Goal: Navigation & Orientation: Understand site structure

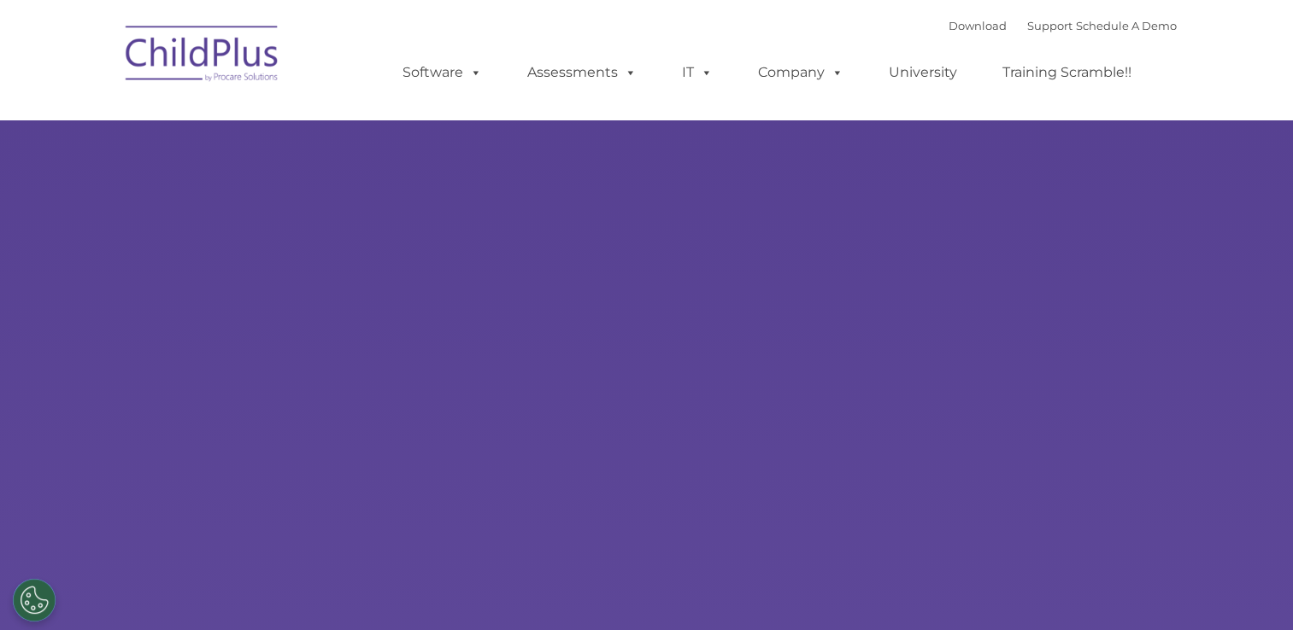
select select "MEDIUM"
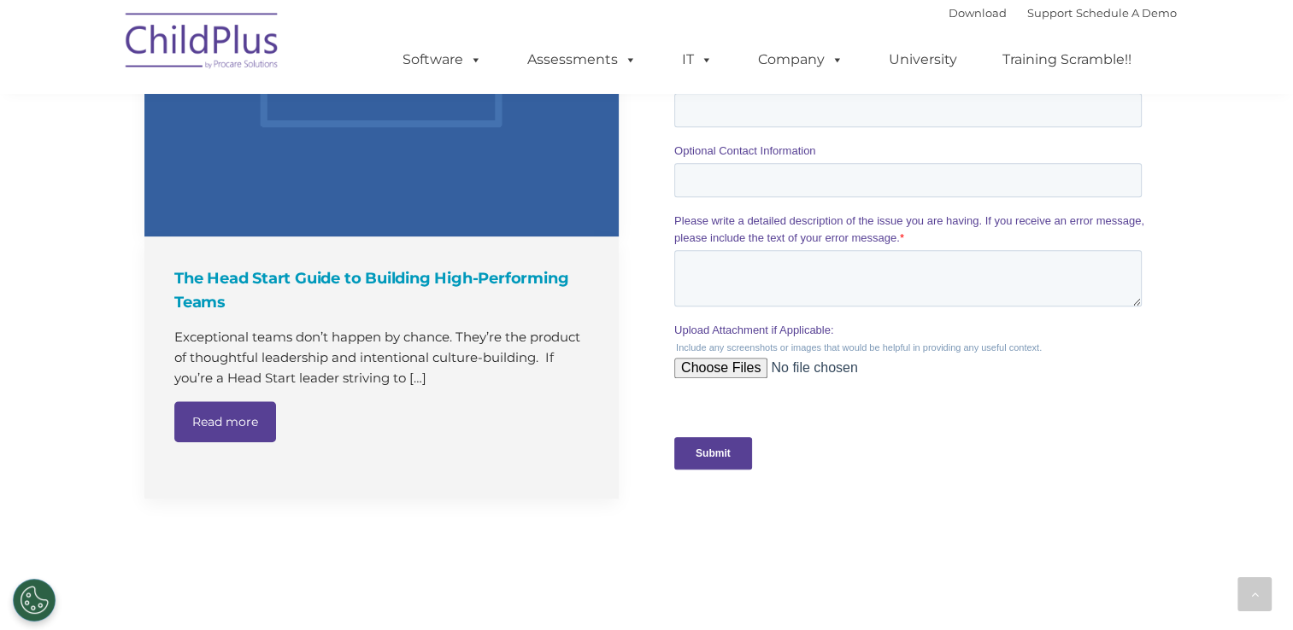
scroll to position [1510, 0]
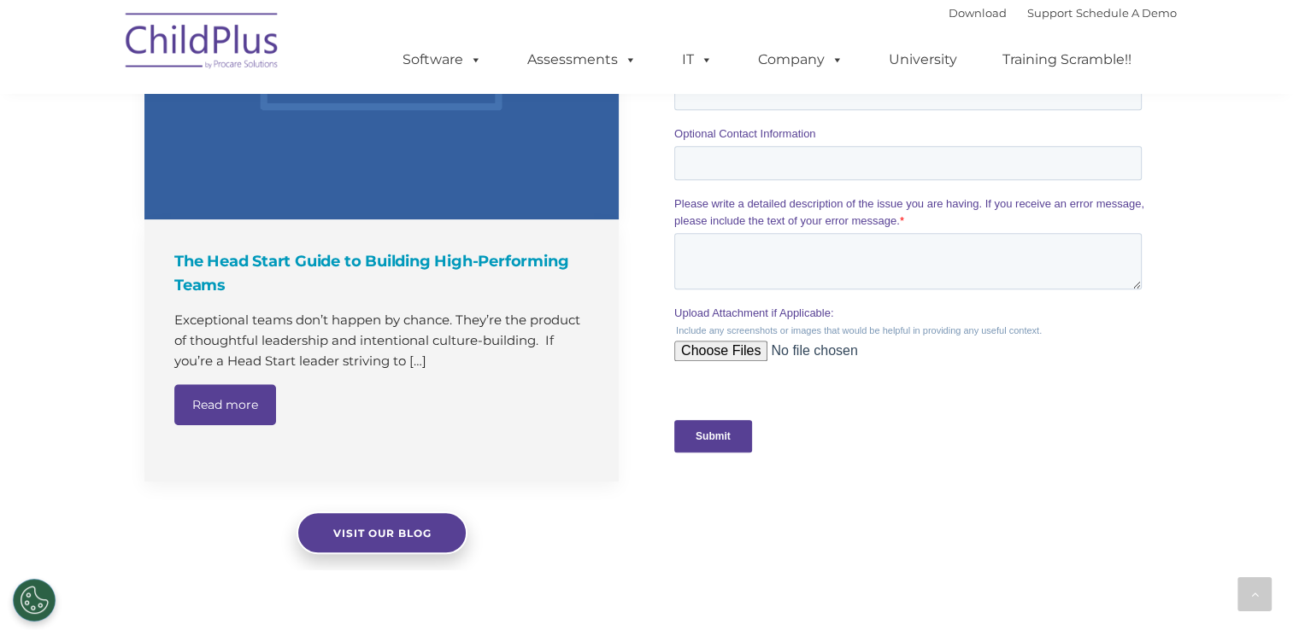
click at [230, 26] on img at bounding box center [202, 43] width 171 height 85
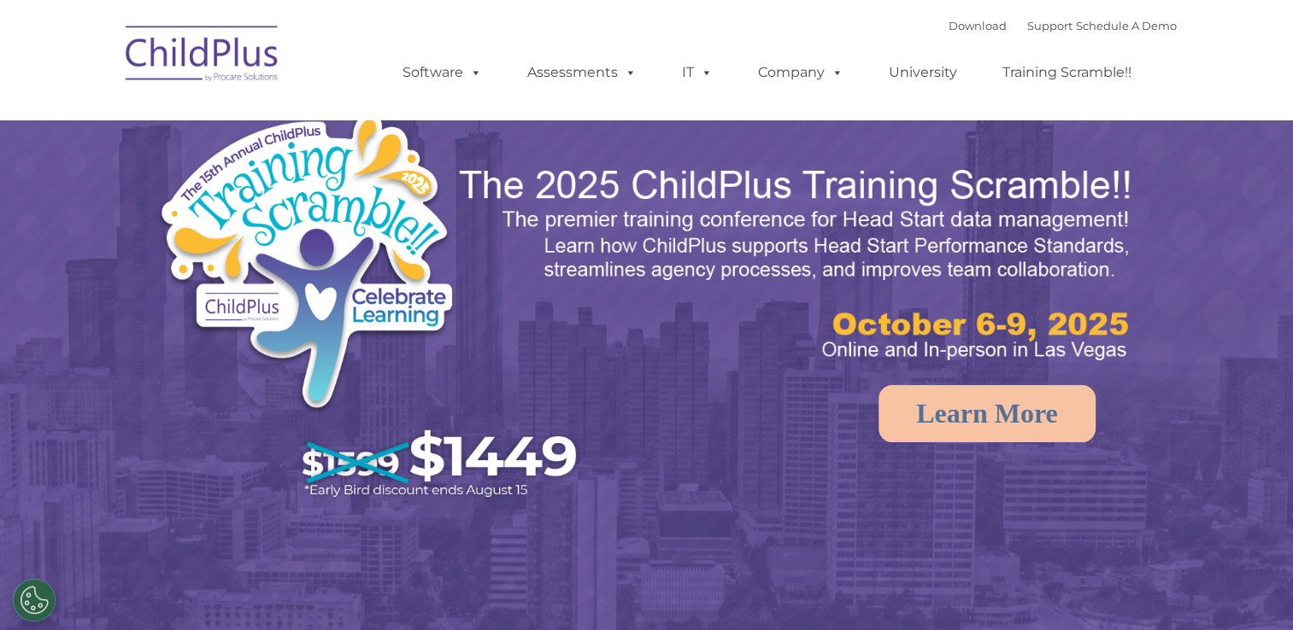
select select "MEDIUM"
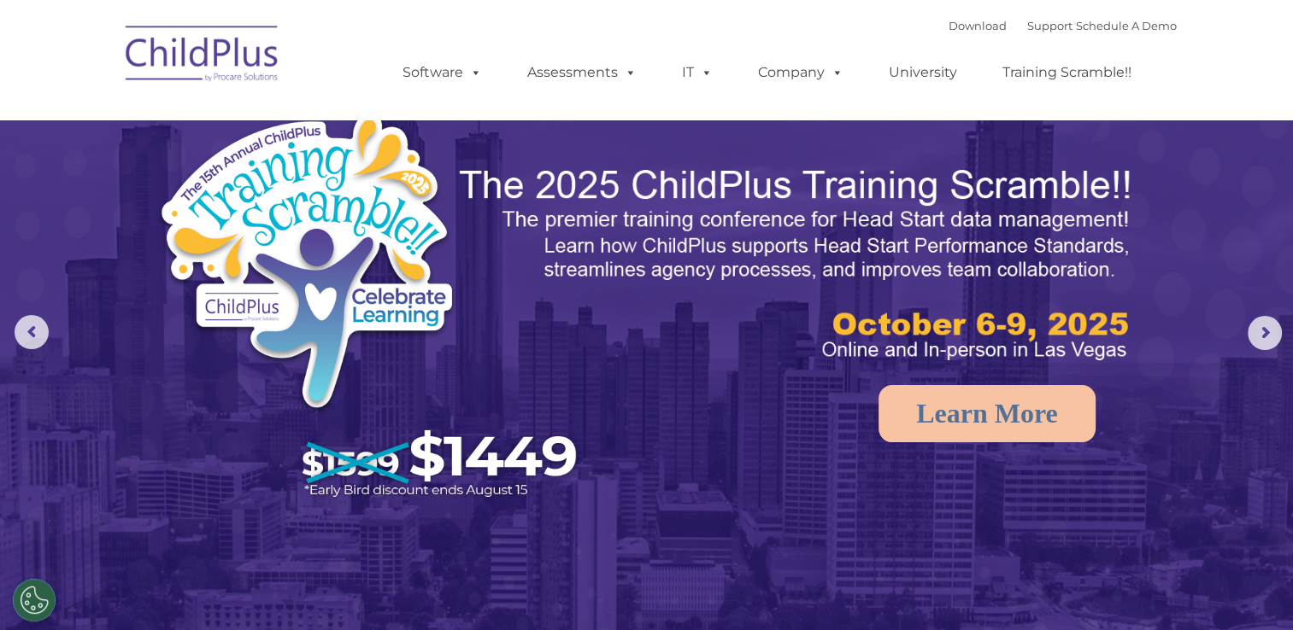
click at [222, 26] on img at bounding box center [202, 56] width 171 height 85
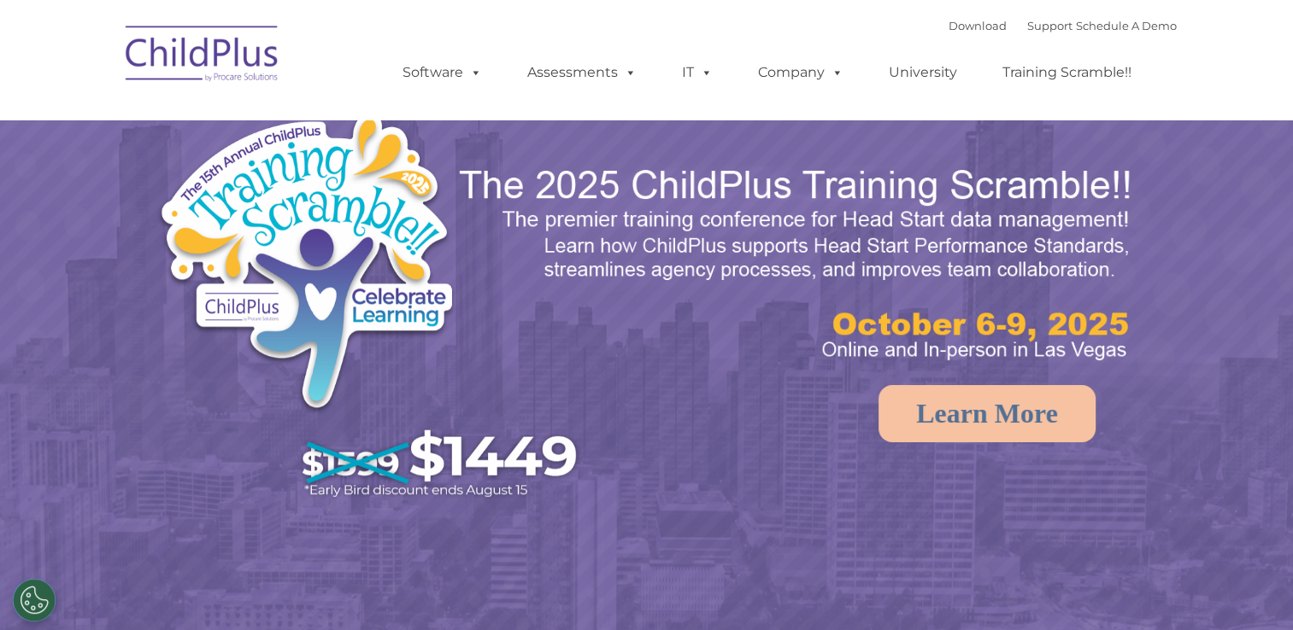
select select "MEDIUM"
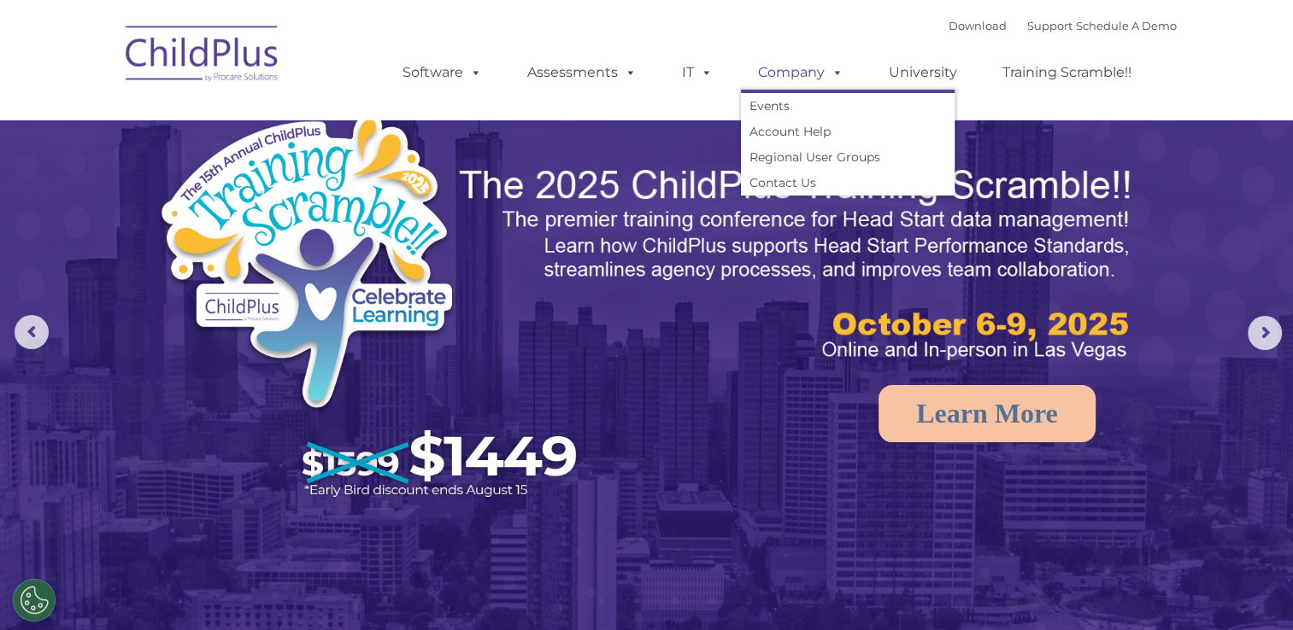
click at [798, 81] on link "Company" at bounding box center [801, 73] width 120 height 34
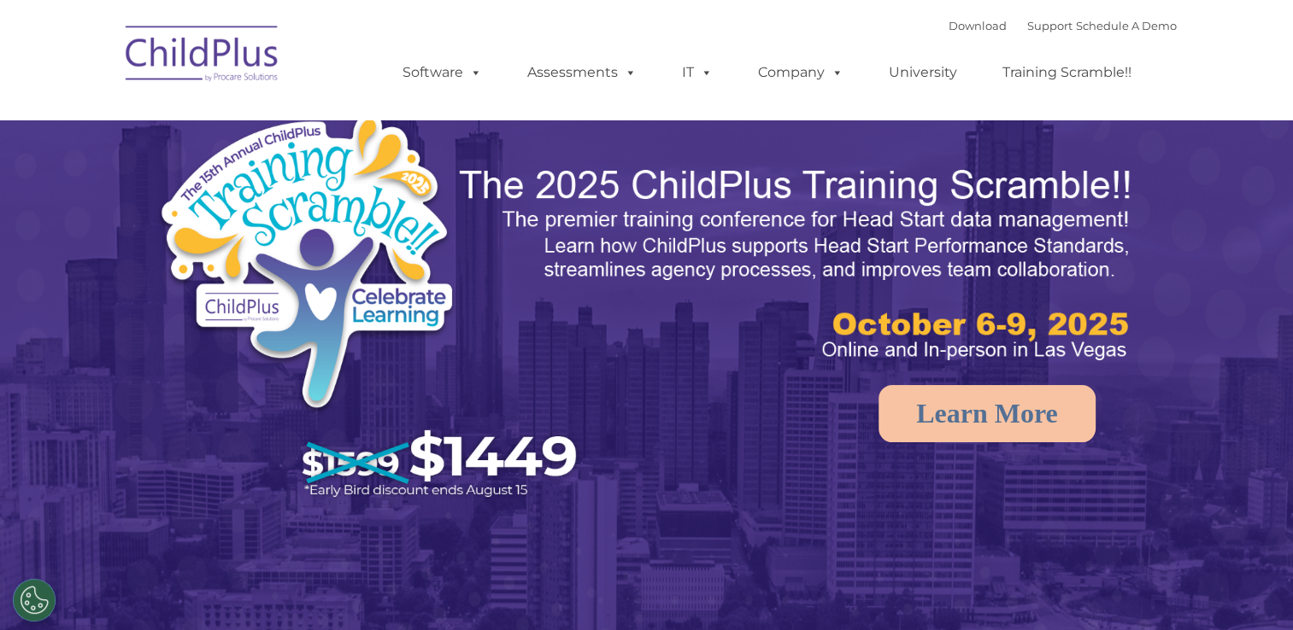
select select "MEDIUM"
click at [232, 54] on img at bounding box center [202, 56] width 171 height 85
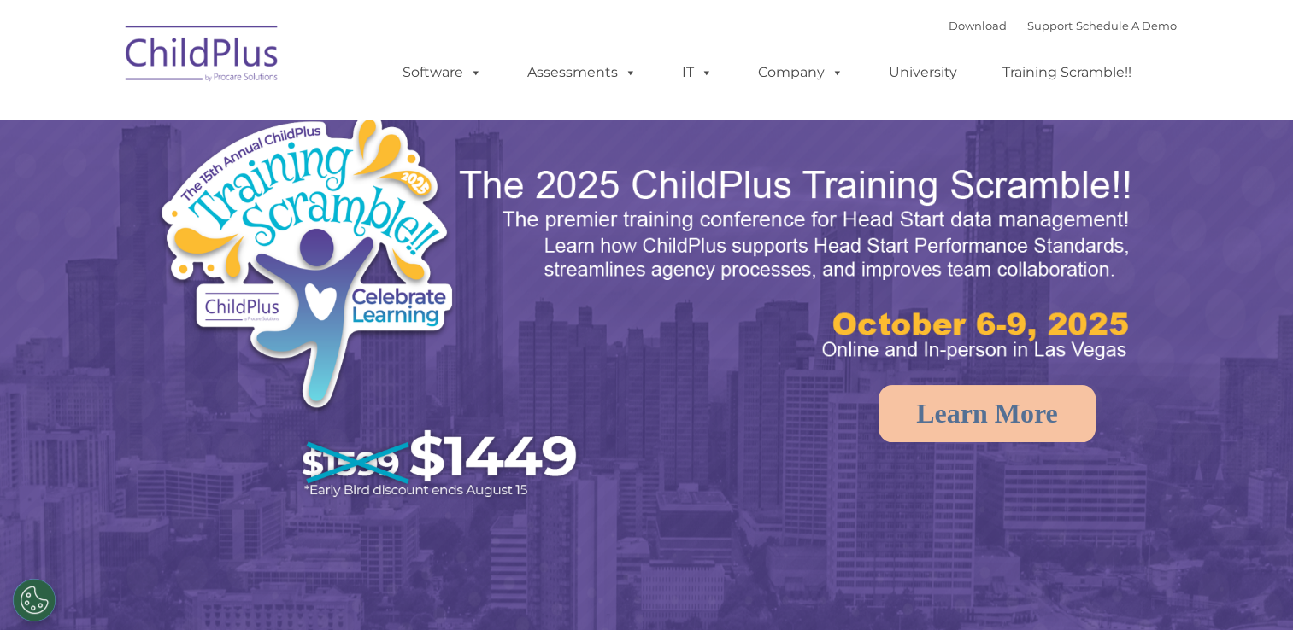
select select "MEDIUM"
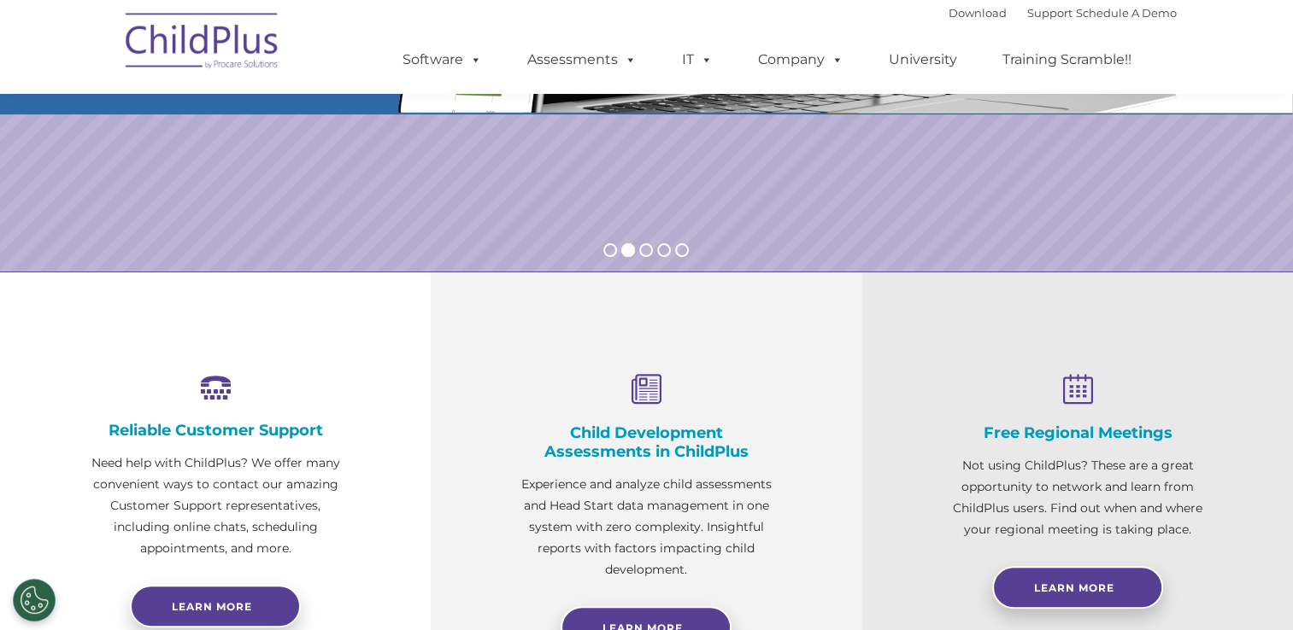
scroll to position [135, 0]
